Goal: Task Accomplishment & Management: Use online tool/utility

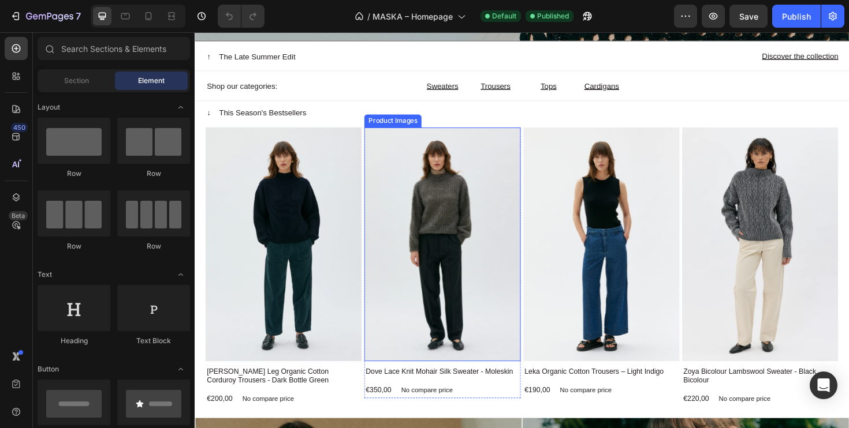
scroll to position [298, 0]
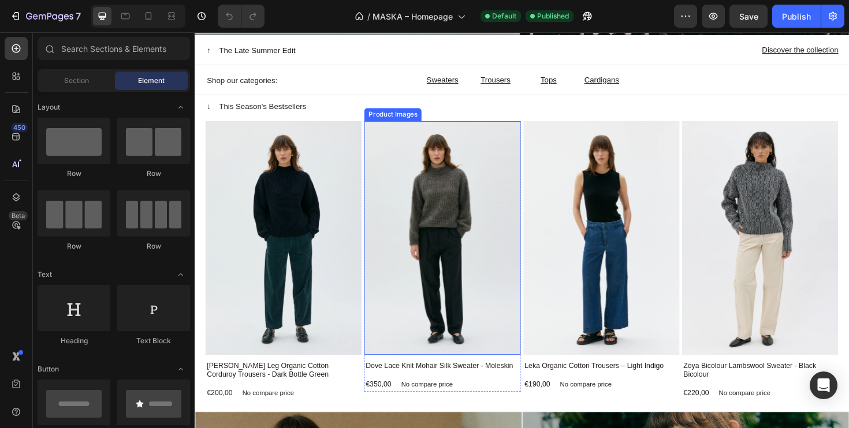
click at [429, 239] on img at bounding box center [456, 250] width 165 height 248
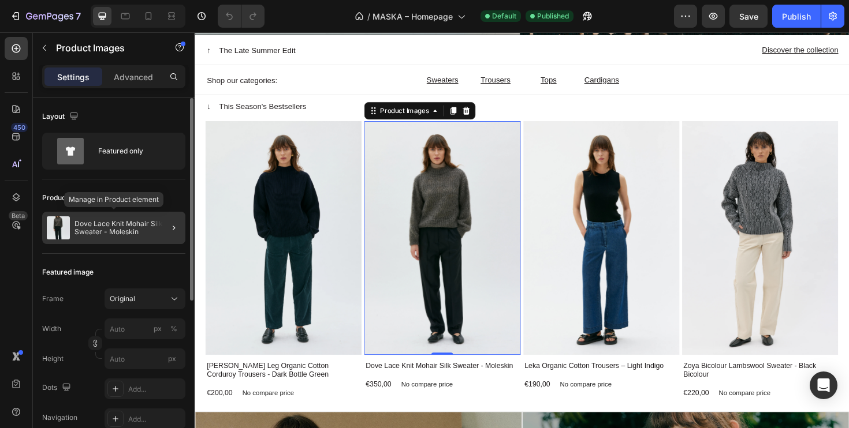
click at [125, 230] on p "Dove Lace Knit Mohair Silk Sweater - Moleskin" at bounding box center [127, 228] width 106 height 16
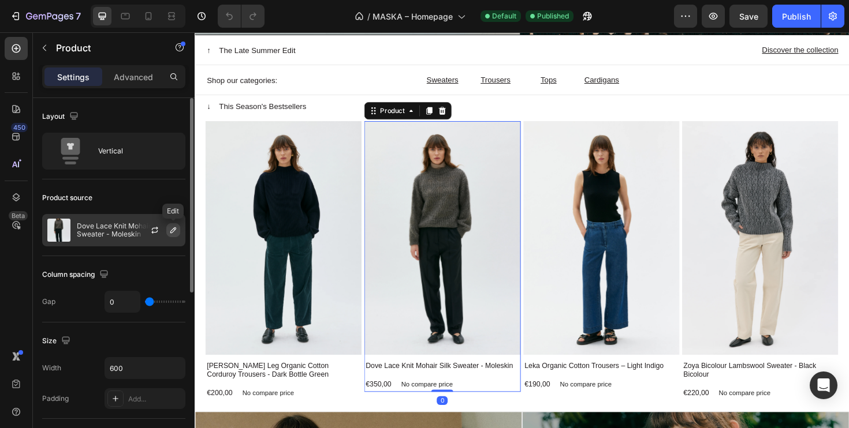
click at [174, 231] on icon "button" at bounding box center [173, 230] width 9 height 9
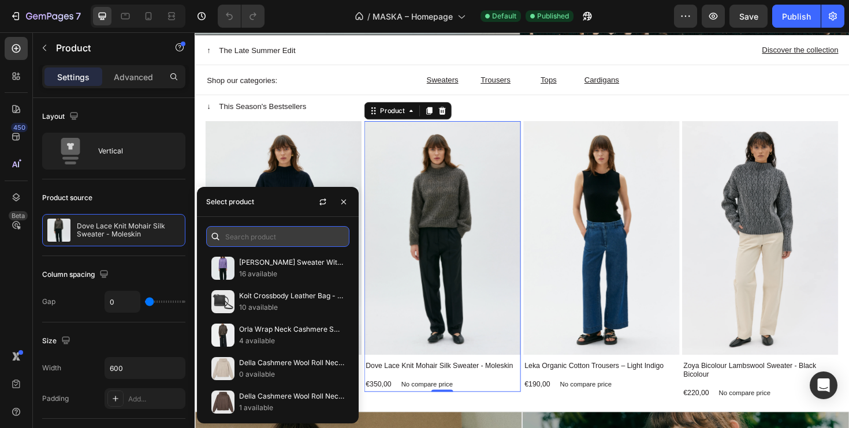
click at [253, 238] on input "text" at bounding box center [277, 236] width 143 height 21
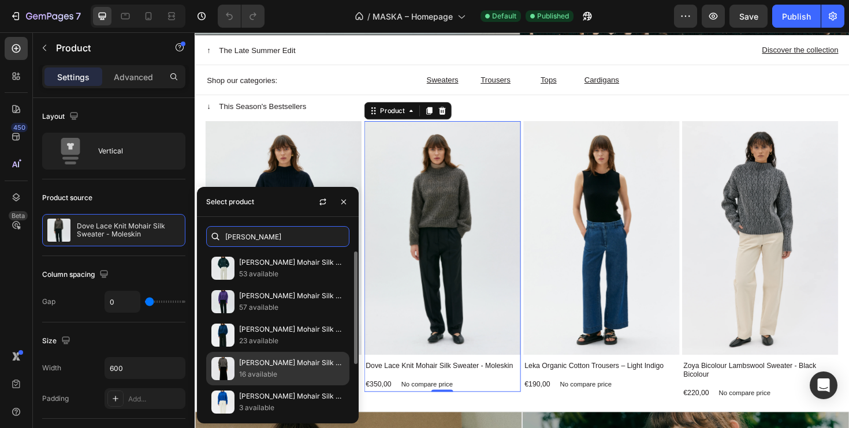
type input "[PERSON_NAME]"
click at [255, 362] on p "[PERSON_NAME] Mohair Silk Sweater - Moleskin" at bounding box center [291, 363] width 105 height 12
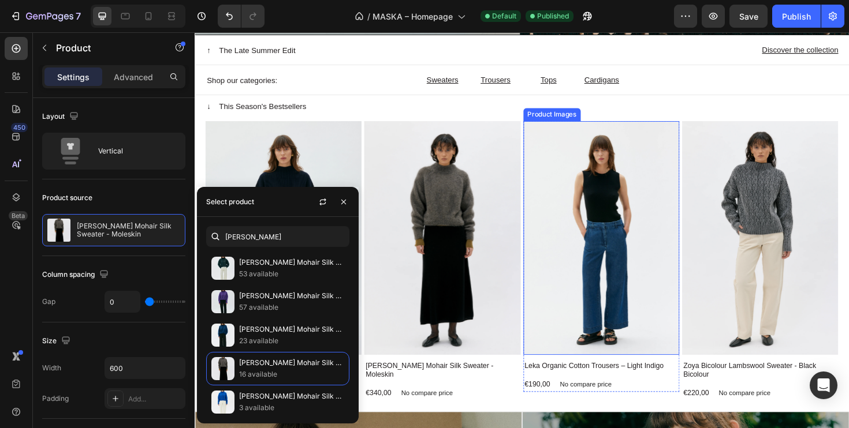
click at [591, 260] on img at bounding box center [625, 250] width 165 height 248
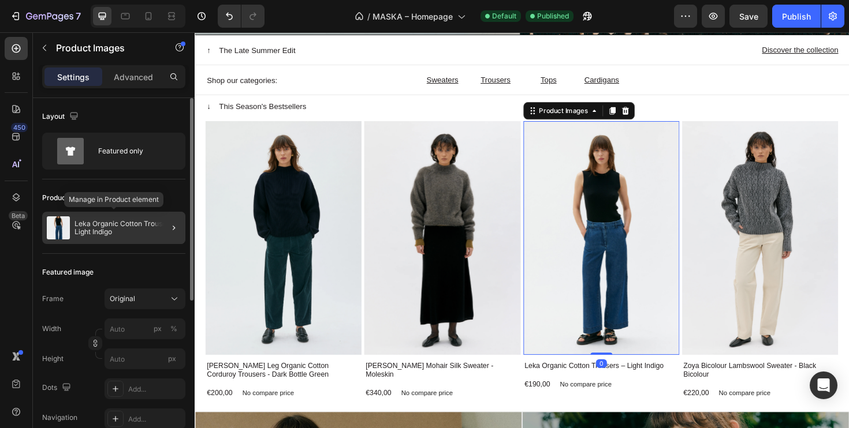
click at [117, 223] on p "Leka Organic Cotton Trousers – Light Indigo" at bounding box center [127, 228] width 106 height 16
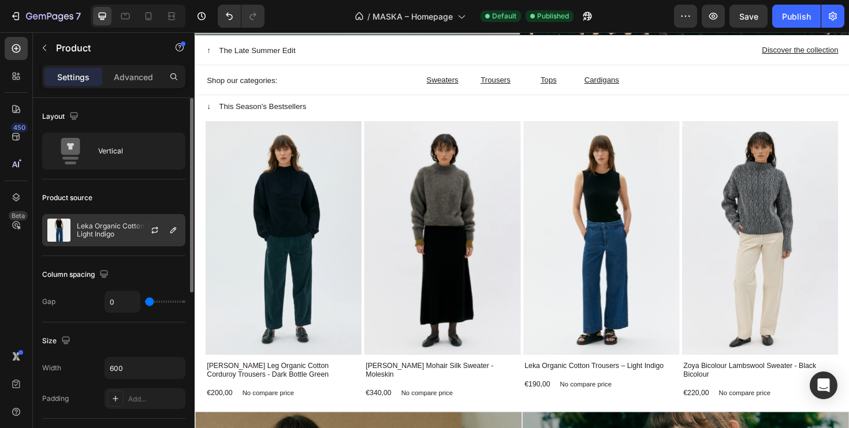
click at [137, 223] on div at bounding box center [159, 230] width 51 height 31
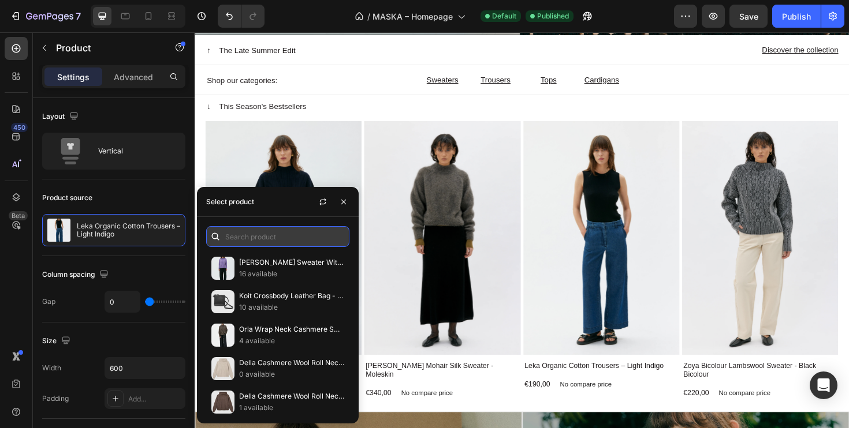
click at [251, 238] on input "text" at bounding box center [277, 236] width 143 height 21
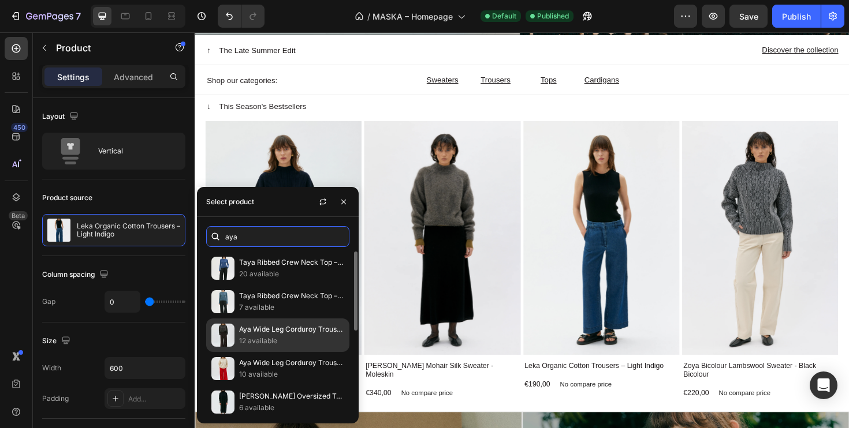
type input "aya"
click at [259, 334] on p "Aya Wide Leg Corduroy Trousers - Cacao Brown" at bounding box center [291, 330] width 105 height 12
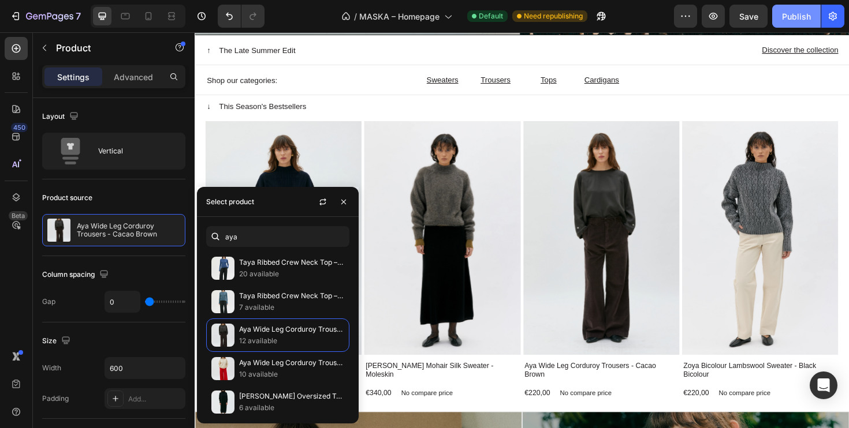
click at [796, 15] on div "Publish" at bounding box center [796, 16] width 29 height 12
